Goal: Complete application form

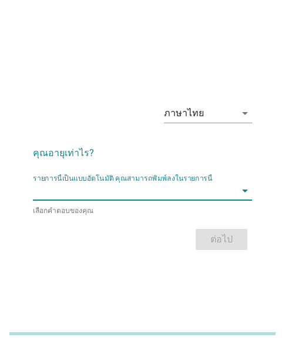
click at [168, 190] on input "รายการนี้เป็นแบบอัตโนมัติ คุณสามารถพิมพ์ลงในรายการนี้" at bounding box center [134, 190] width 203 height 19
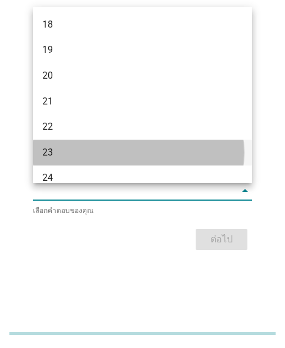
click at [97, 158] on div "23" at bounding box center [134, 153] width 184 height 14
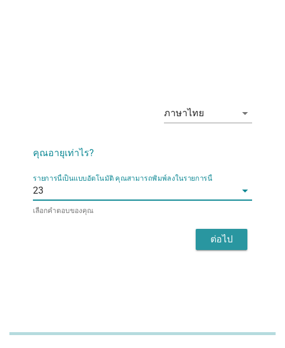
drag, startPoint x: 218, startPoint y: 234, endPoint x: 230, endPoint y: 54, distance: 180.6
click at [218, 234] on div "ต่อไป" at bounding box center [221, 239] width 33 height 14
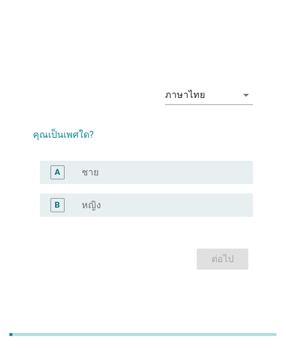
click at [150, 204] on div "radio_button_unchecked หญิง" at bounding box center [158, 206] width 153 height 12
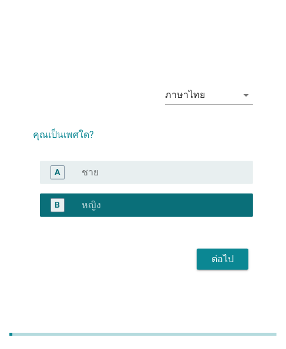
click at [196, 259] on div "ต่อไป" at bounding box center [143, 259] width 220 height 28
drag, startPoint x: 242, startPoint y: 265, endPoint x: 166, endPoint y: 265, distance: 76.9
click at [223, 265] on button "ต่อไป" at bounding box center [223, 259] width 52 height 21
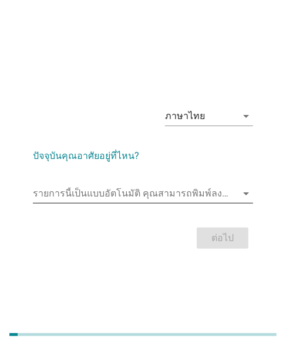
drag, startPoint x: 172, startPoint y: 184, endPoint x: 159, endPoint y: 190, distance: 14.2
click at [171, 185] on input "รายการนี้เป็นแบบอัตโนมัติ คุณสามารถพิมพ์ลงในรายการนี้" at bounding box center [135, 193] width 204 height 19
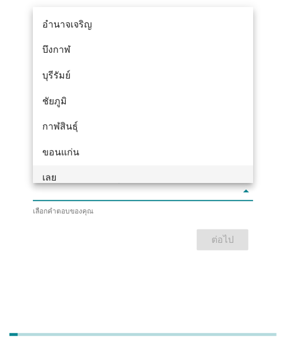
click at [38, 167] on div "เลย" at bounding box center [143, 179] width 220 height 26
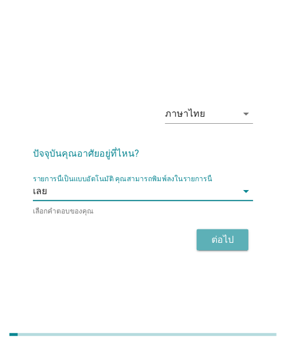
drag, startPoint x: 200, startPoint y: 244, endPoint x: 181, endPoint y: 277, distance: 38.4
click at [200, 247] on button "ต่อไป" at bounding box center [223, 240] width 52 height 21
